Goal: Task Accomplishment & Management: Manage account settings

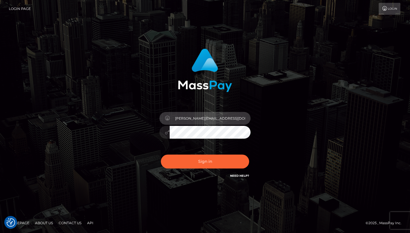
type input "[PERSON_NAME][EMAIL_ADDRESS][DOMAIN_NAME]"
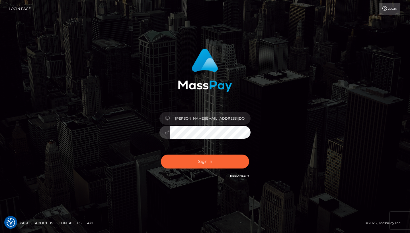
click at [197, 163] on button "Sign in" at bounding box center [205, 162] width 88 height 14
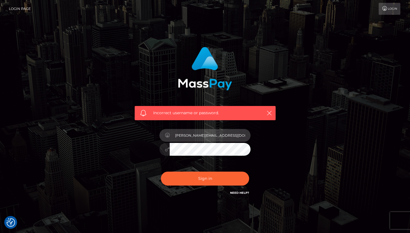
type input "[PERSON_NAME][EMAIL_ADDRESS][DOMAIN_NAME]"
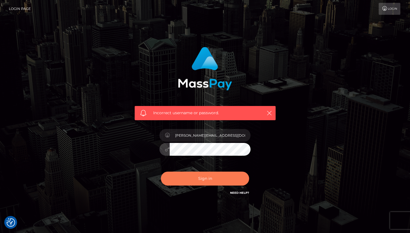
click at [217, 178] on button "Sign in" at bounding box center [205, 179] width 88 height 14
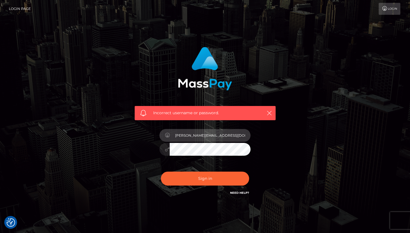
type input "[PERSON_NAME][EMAIL_ADDRESS][DOMAIN_NAME]"
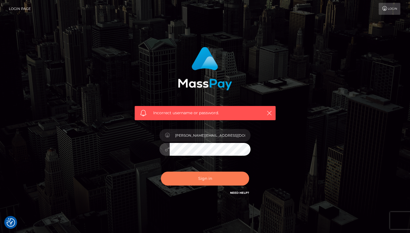
click at [226, 176] on button "Sign in" at bounding box center [205, 179] width 88 height 14
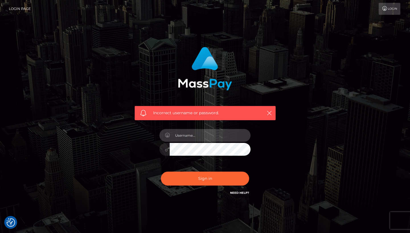
click at [237, 136] on input "text" at bounding box center [210, 135] width 81 height 13
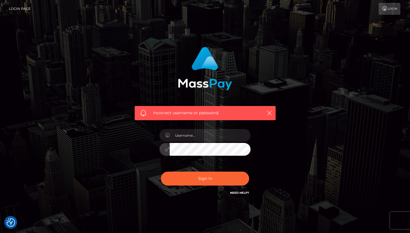
click at [239, 193] on link "Need Help?" at bounding box center [239, 193] width 19 height 4
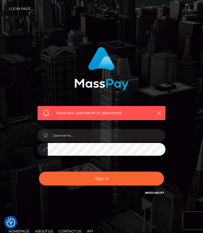
click at [177, 148] on div "Incorrect username or password." at bounding box center [102, 125] width 154 height 164
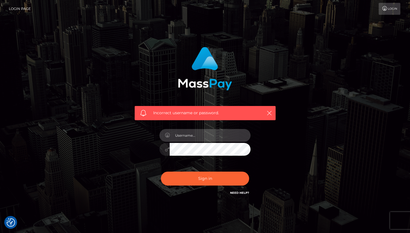
click at [215, 134] on input "text" at bounding box center [210, 135] width 81 height 13
click at [218, 136] on input "text" at bounding box center [210, 135] width 81 height 13
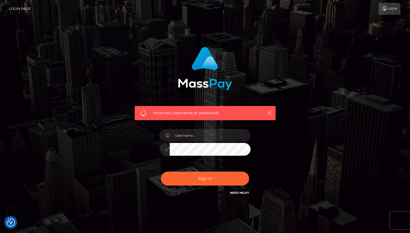
click at [267, 116] on icon "button" at bounding box center [270, 113] width 6 height 6
click at [268, 116] on icon "button" at bounding box center [270, 113] width 6 height 6
click at [271, 114] on icon "button" at bounding box center [270, 113] width 6 height 6
click at [270, 114] on icon "button" at bounding box center [270, 113] width 6 height 6
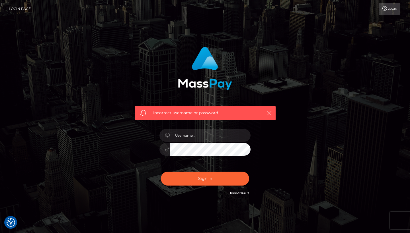
click at [270, 114] on icon "button" at bounding box center [270, 113] width 6 height 6
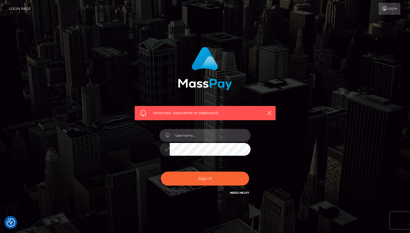
click at [232, 134] on input "text" at bounding box center [210, 135] width 81 height 13
type input "lisahoekstra"
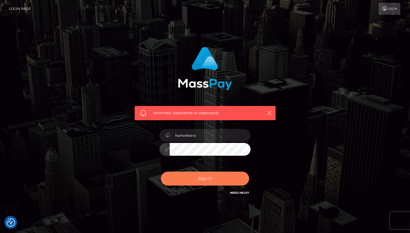
click at [221, 178] on button "Sign in" at bounding box center [205, 179] width 88 height 14
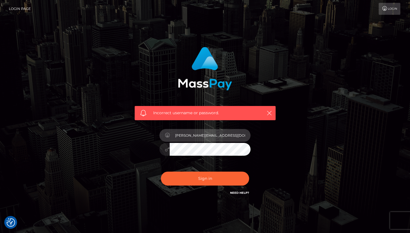
type input "[PERSON_NAME][EMAIL_ADDRESS][DOMAIN_NAME]"
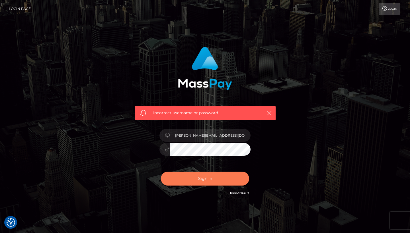
click at [206, 176] on button "Sign in" at bounding box center [205, 179] width 88 height 14
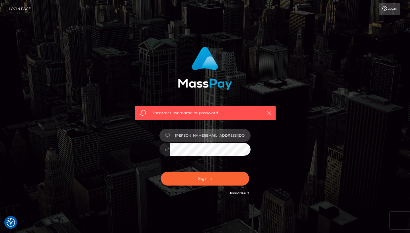
type input "[PERSON_NAME][EMAIL_ADDRESS][DOMAIN_NAME]"
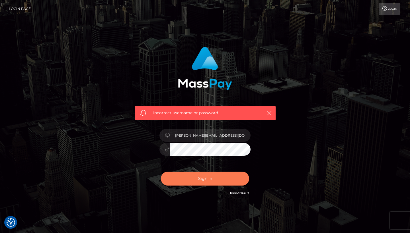
click at [209, 176] on button "Sign in" at bounding box center [205, 179] width 88 height 14
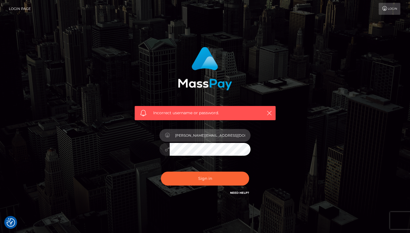
type input "[PERSON_NAME][EMAIL_ADDRESS][DOMAIN_NAME]"
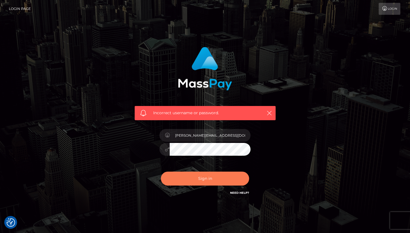
click at [234, 178] on button "Sign in" at bounding box center [205, 179] width 88 height 14
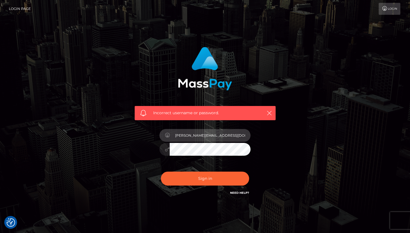
type input "[PERSON_NAME][EMAIL_ADDRESS][DOMAIN_NAME]"
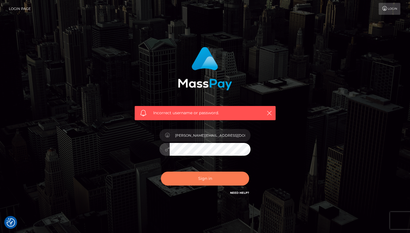
click at [214, 178] on button "Sign in" at bounding box center [205, 179] width 88 height 14
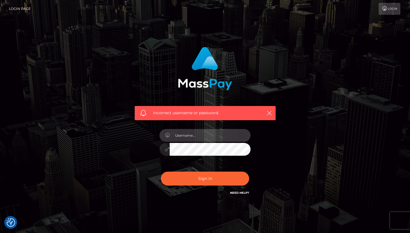
click at [244, 135] on input "text" at bounding box center [210, 135] width 81 height 13
type input "lisa.hoekstraa@icloud.com"
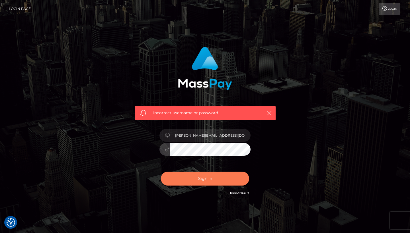
click at [211, 179] on button "Sign in" at bounding box center [205, 179] width 88 height 14
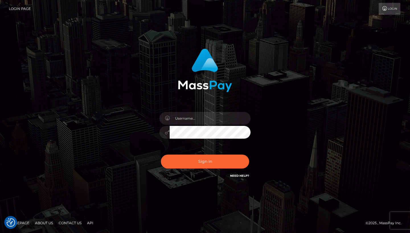
click at [223, 125] on div at bounding box center [205, 130] width 100 height 44
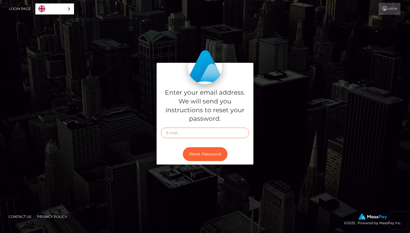
click at [236, 134] on input "text" at bounding box center [205, 133] width 88 height 11
type input "[PERSON_NAME][EMAIL_ADDRESS][DOMAIN_NAME]"
click at [217, 156] on button "Reset Password" at bounding box center [205, 154] width 45 height 14
